Goal: Navigation & Orientation: Find specific page/section

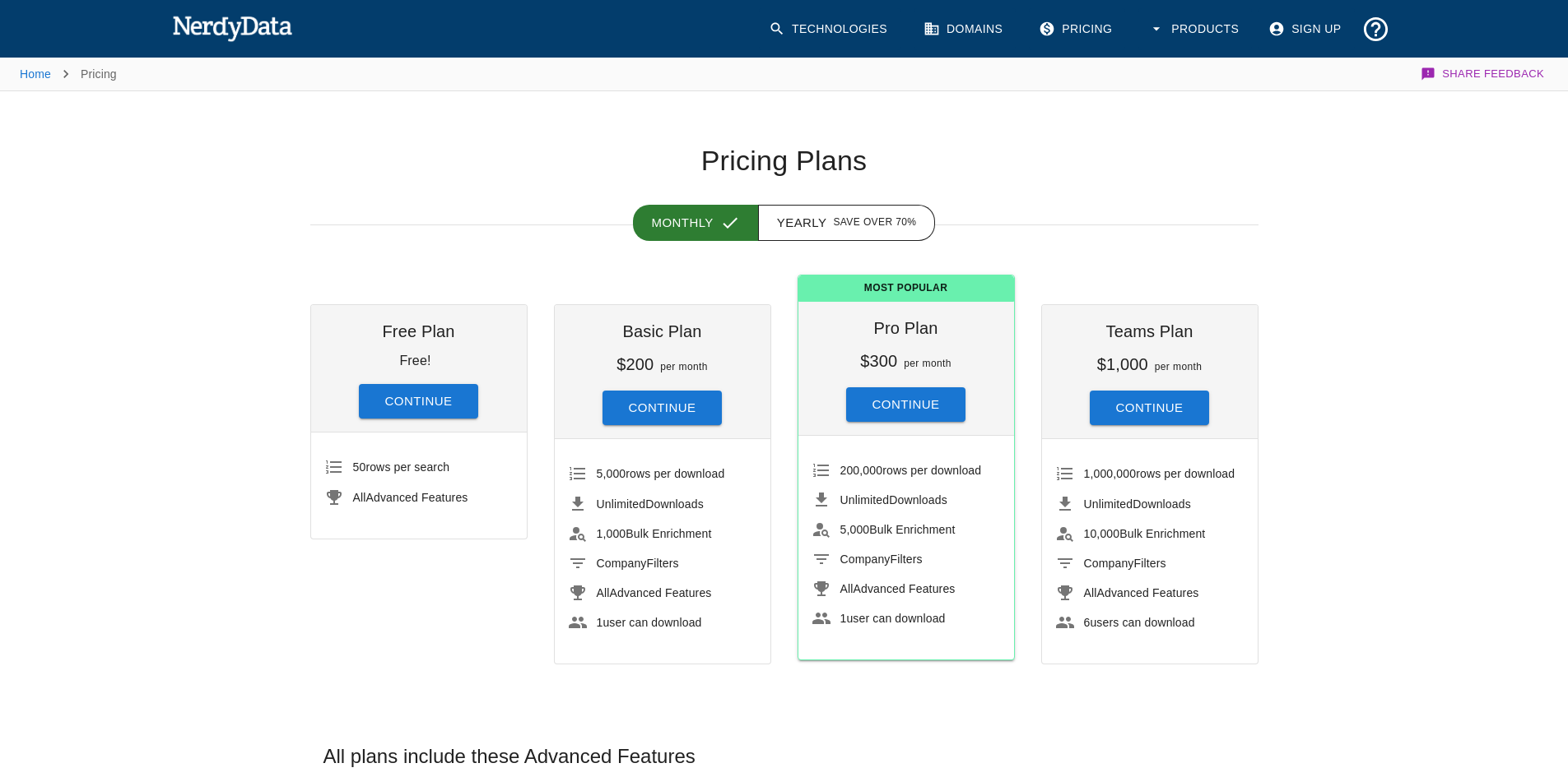
click at [988, 28] on link "Domains" at bounding box center [965, 29] width 102 height 42
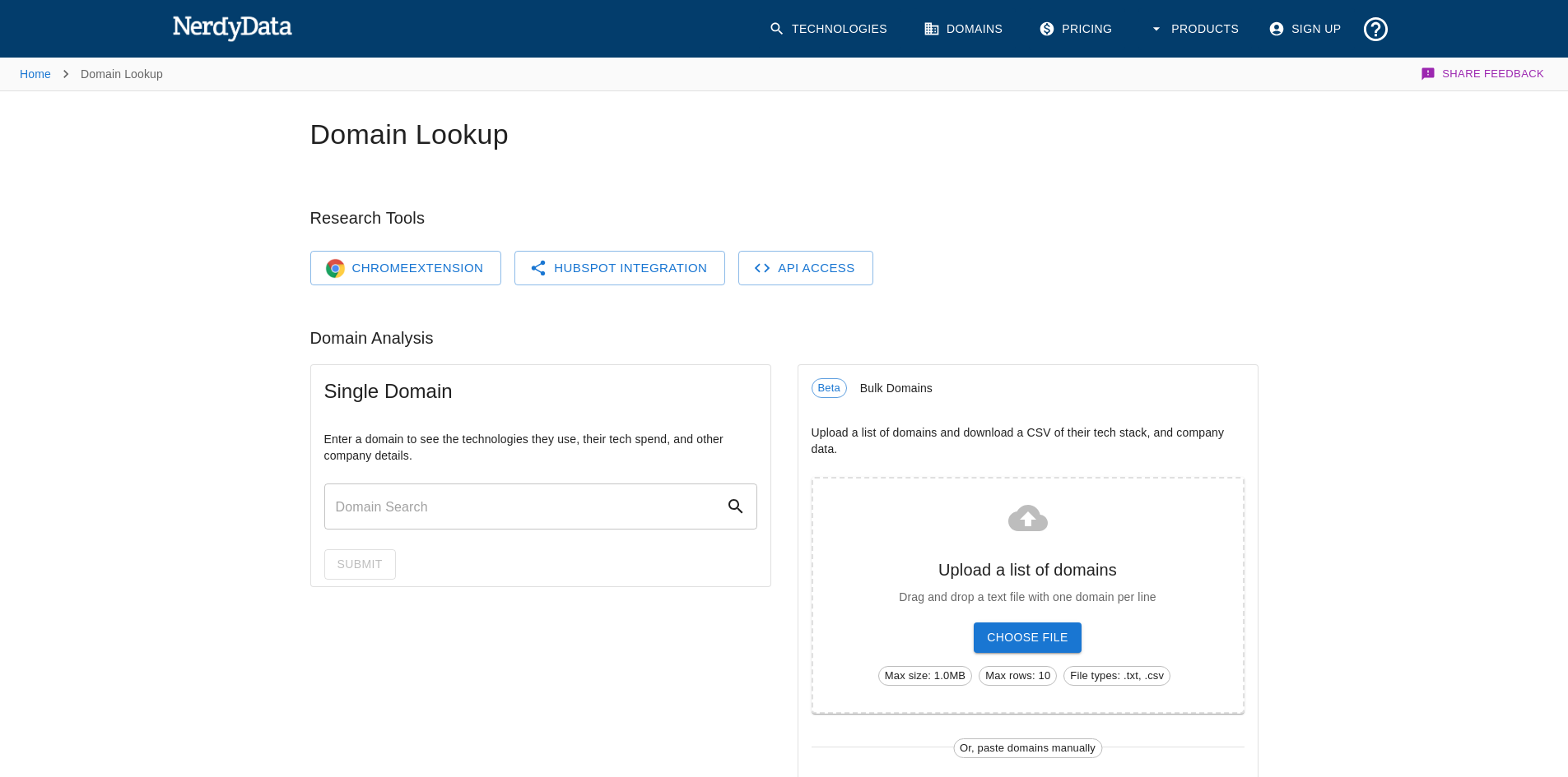
click at [962, 34] on link "Domains" at bounding box center [965, 29] width 102 height 42
click at [830, 32] on link "Technologies" at bounding box center [829, 29] width 141 height 42
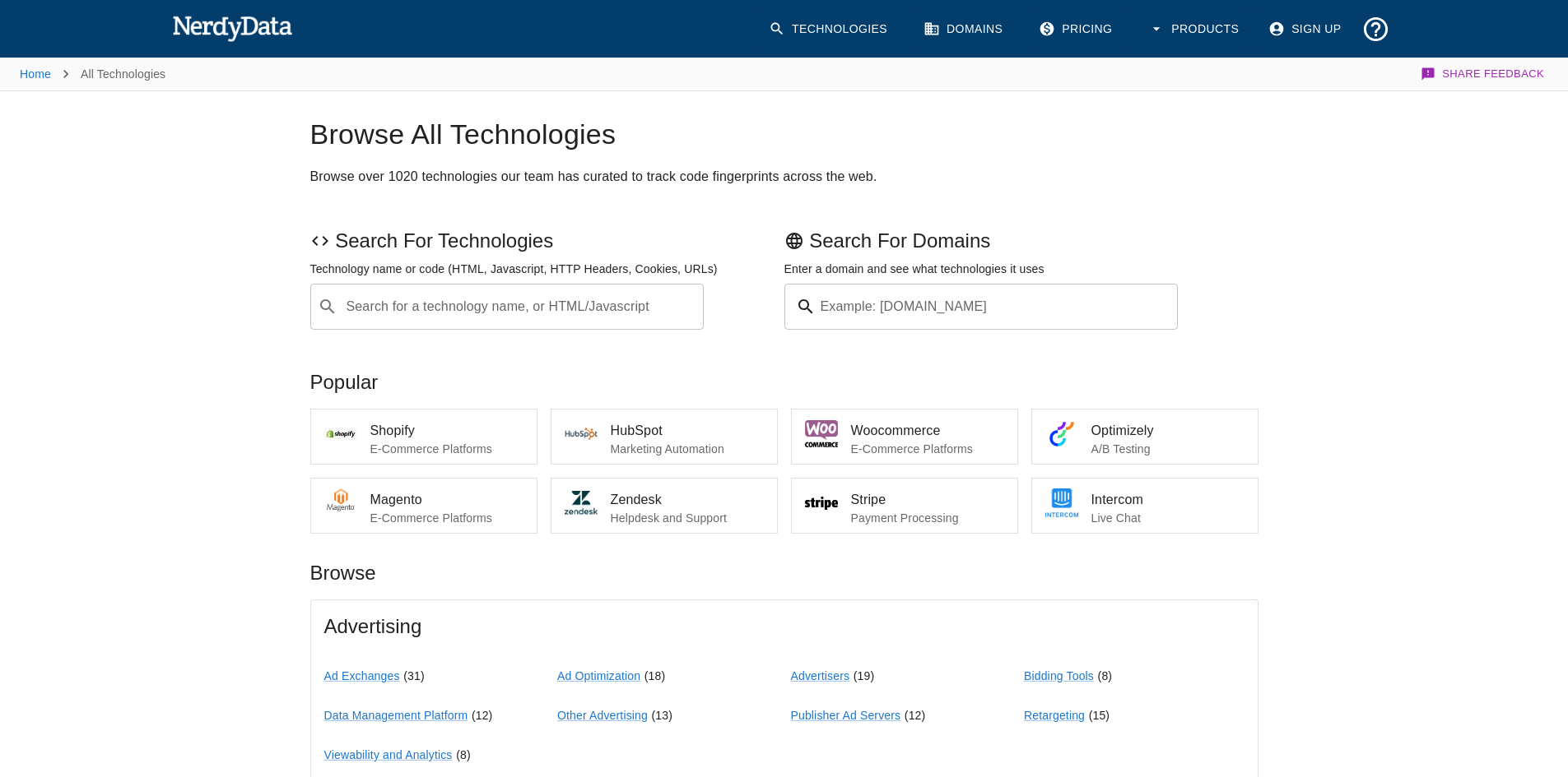
click at [1169, 28] on button "Products" at bounding box center [1195, 29] width 113 height 42
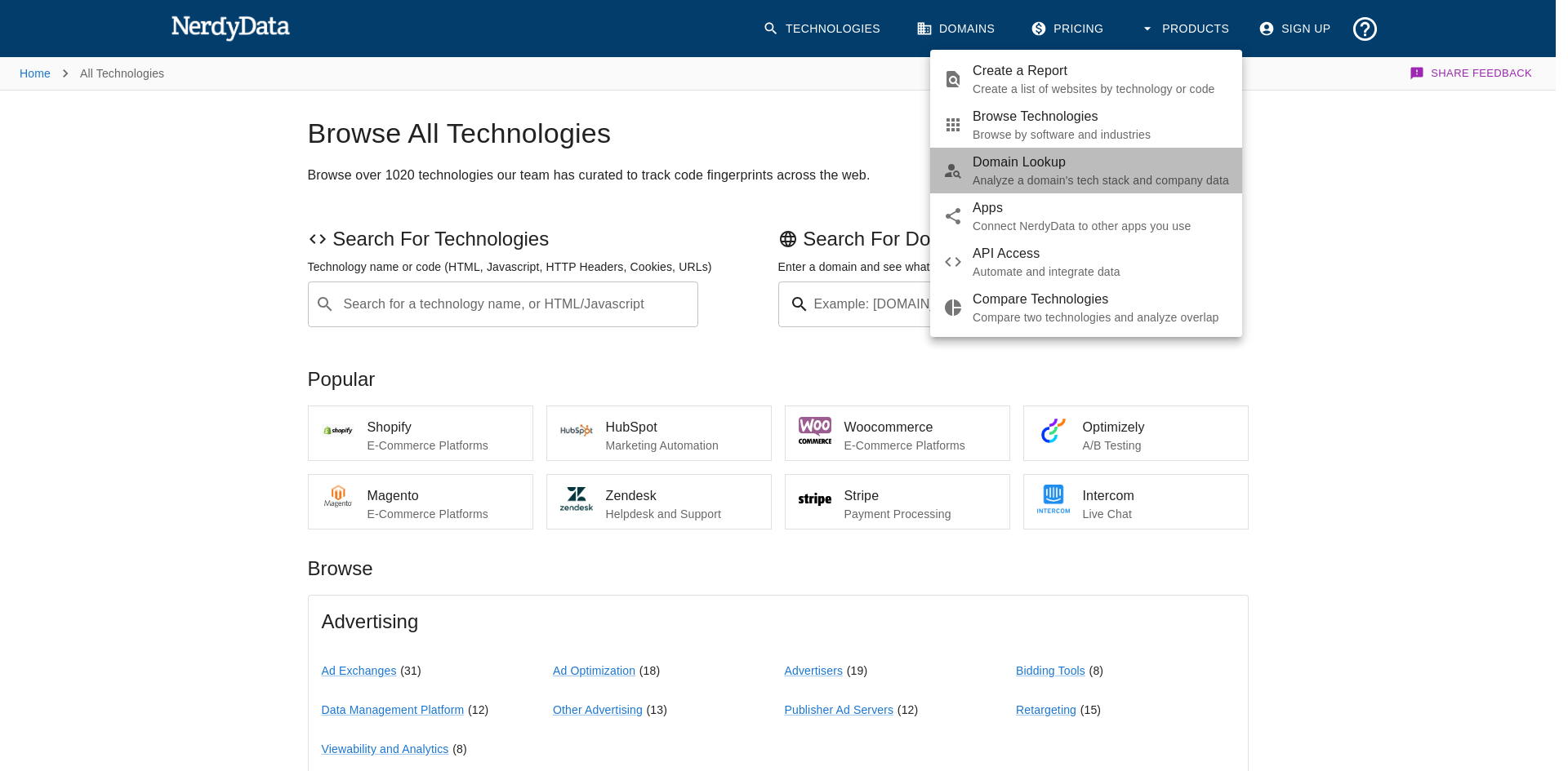
click at [1090, 186] on p "Analyze a domain's tech stack and company data" at bounding box center [1101, 181] width 256 height 17
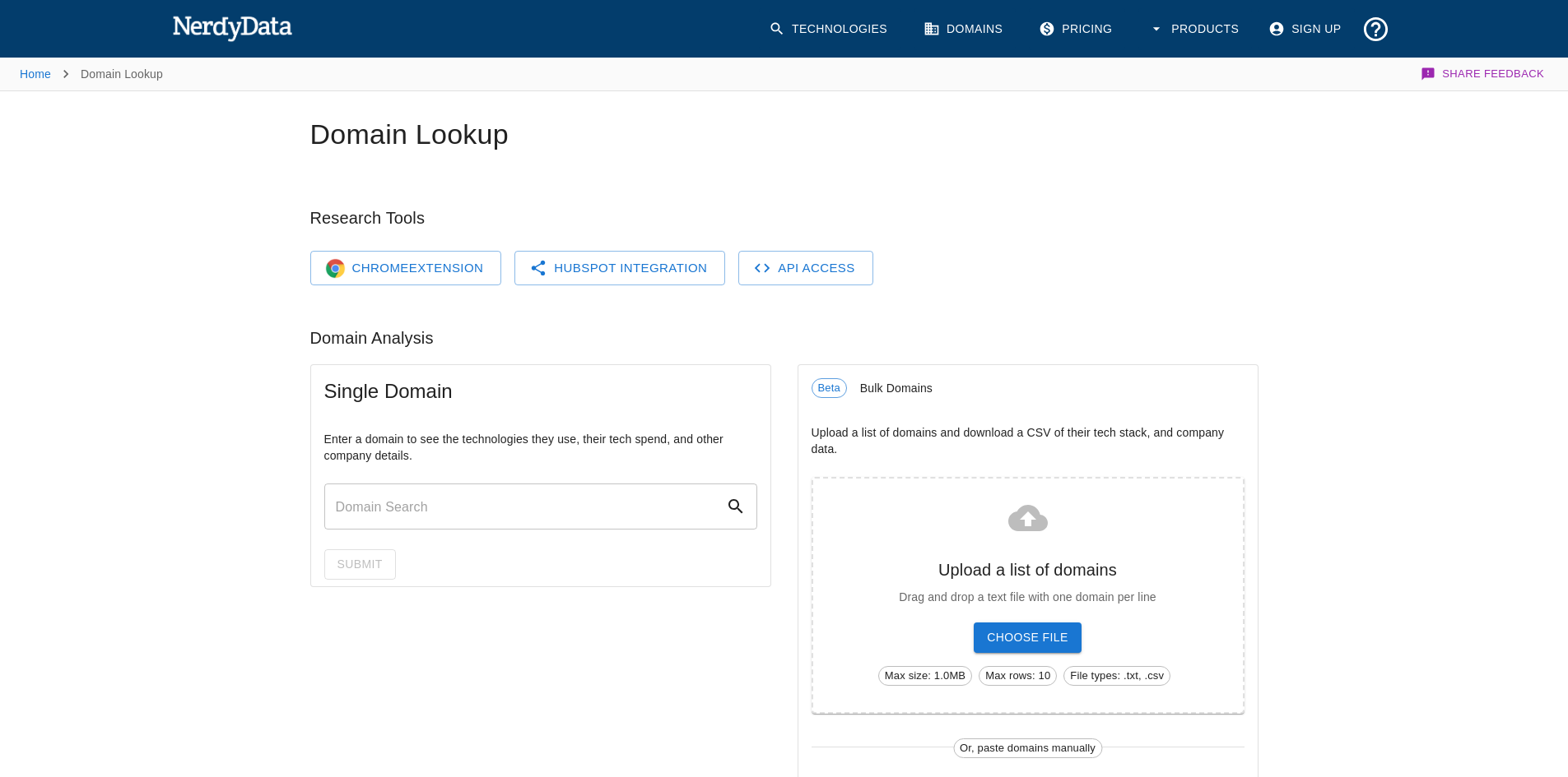
click at [941, 15] on link "Domains" at bounding box center [965, 29] width 102 height 42
